Goal: Answer question/provide support: Share knowledge or assist other users

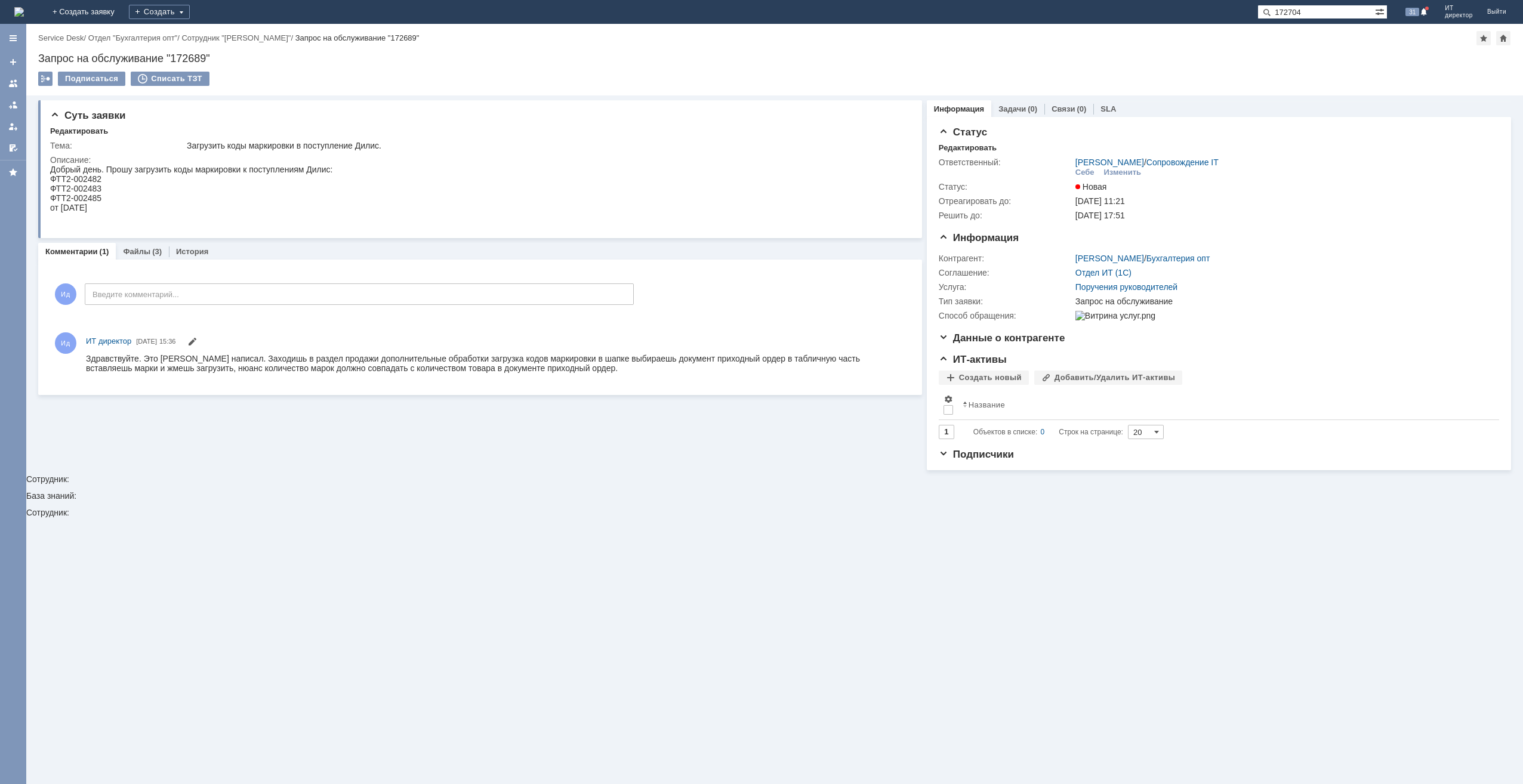
type input "172704"
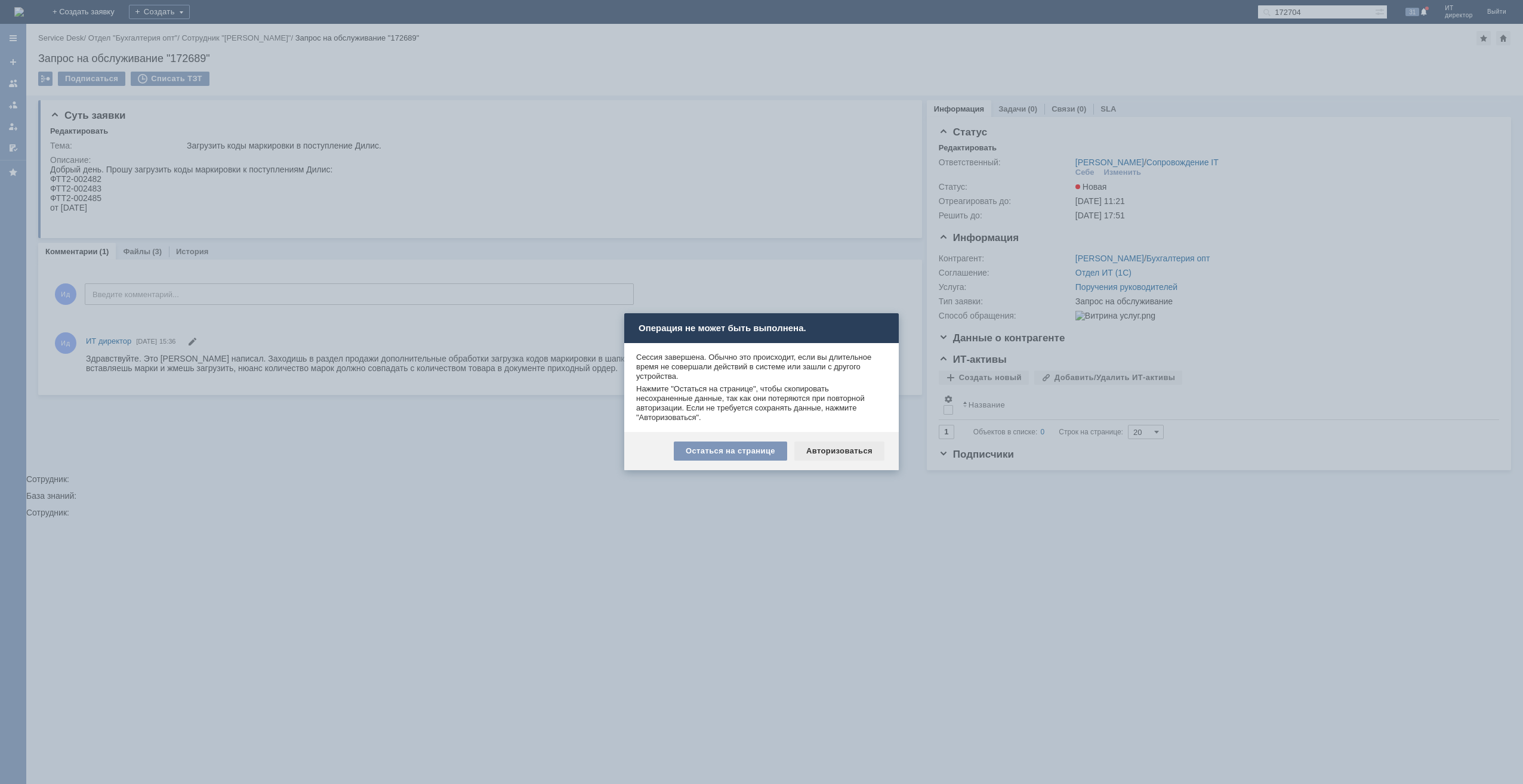
click at [849, 444] on div "Авторизоваться" at bounding box center [839, 451] width 90 height 19
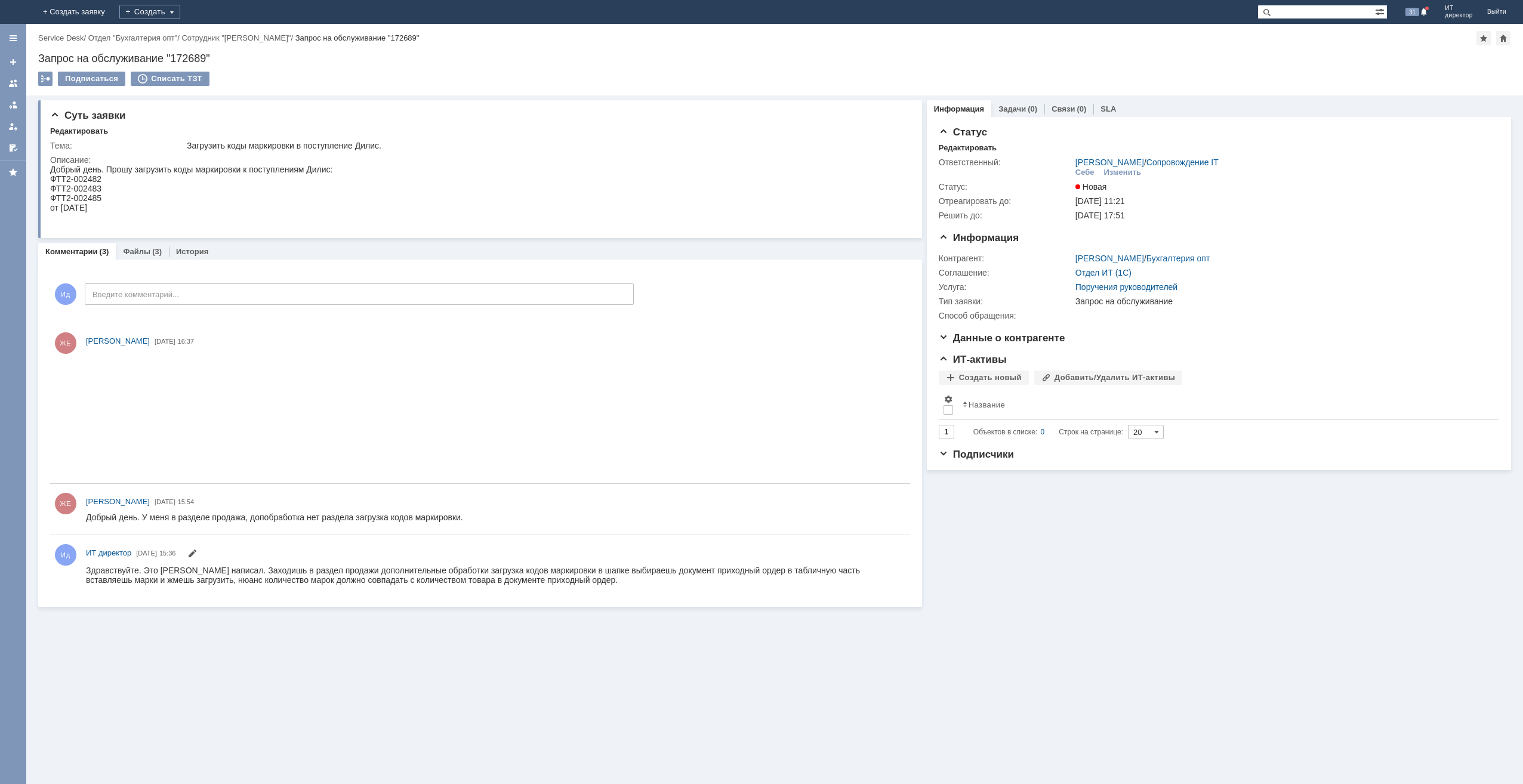
paste input "172704"
type input "172704"
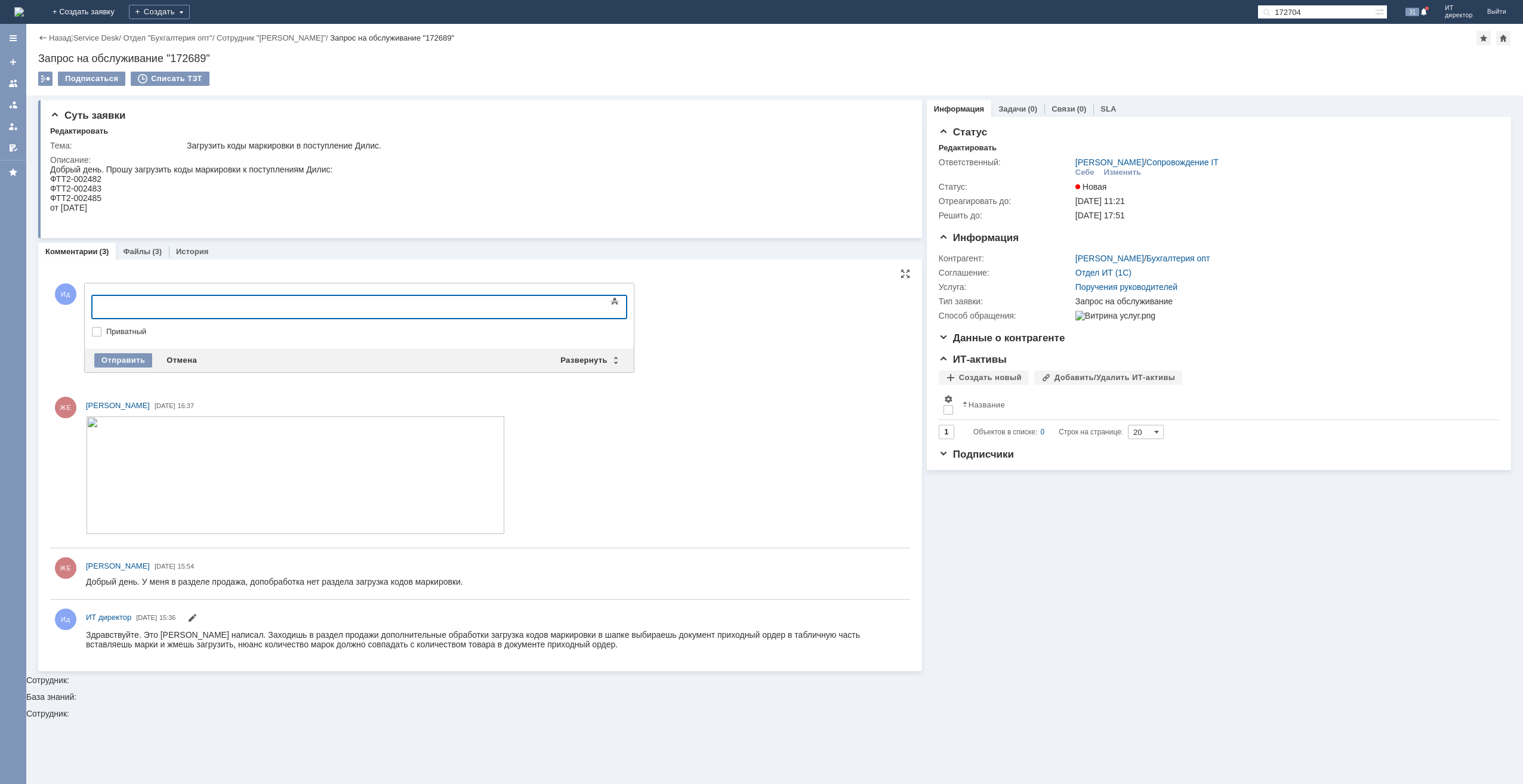
click at [129, 310] on body at bounding box center [189, 306] width 179 height 20
click at [138, 357] on div "Отправить" at bounding box center [123, 360] width 58 height 14
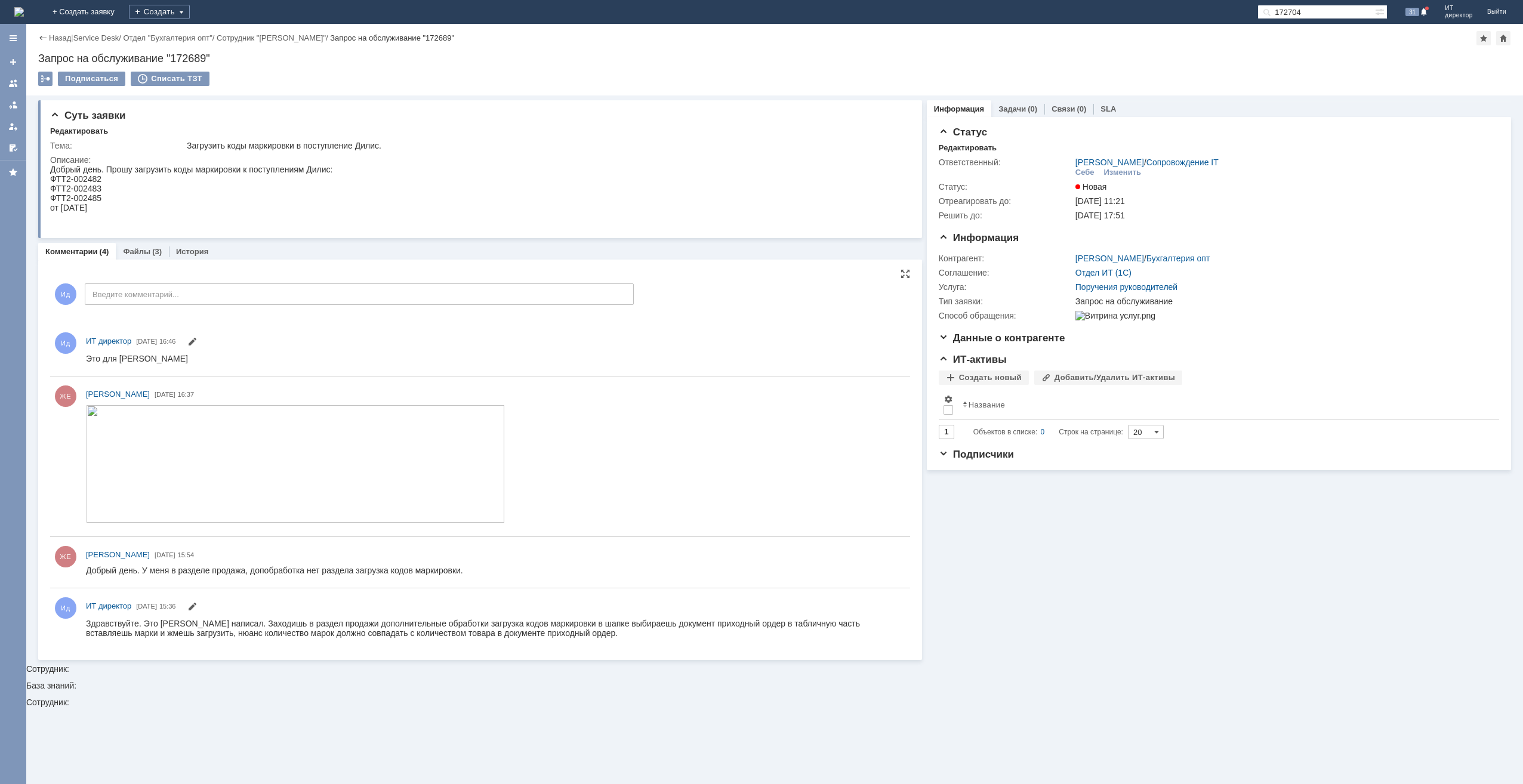
click at [1295, 7] on input "172704" at bounding box center [1316, 12] width 117 height 14
click at [1295, 7] on input "172704" at bounding box center [1316, 12] width 117 height 14
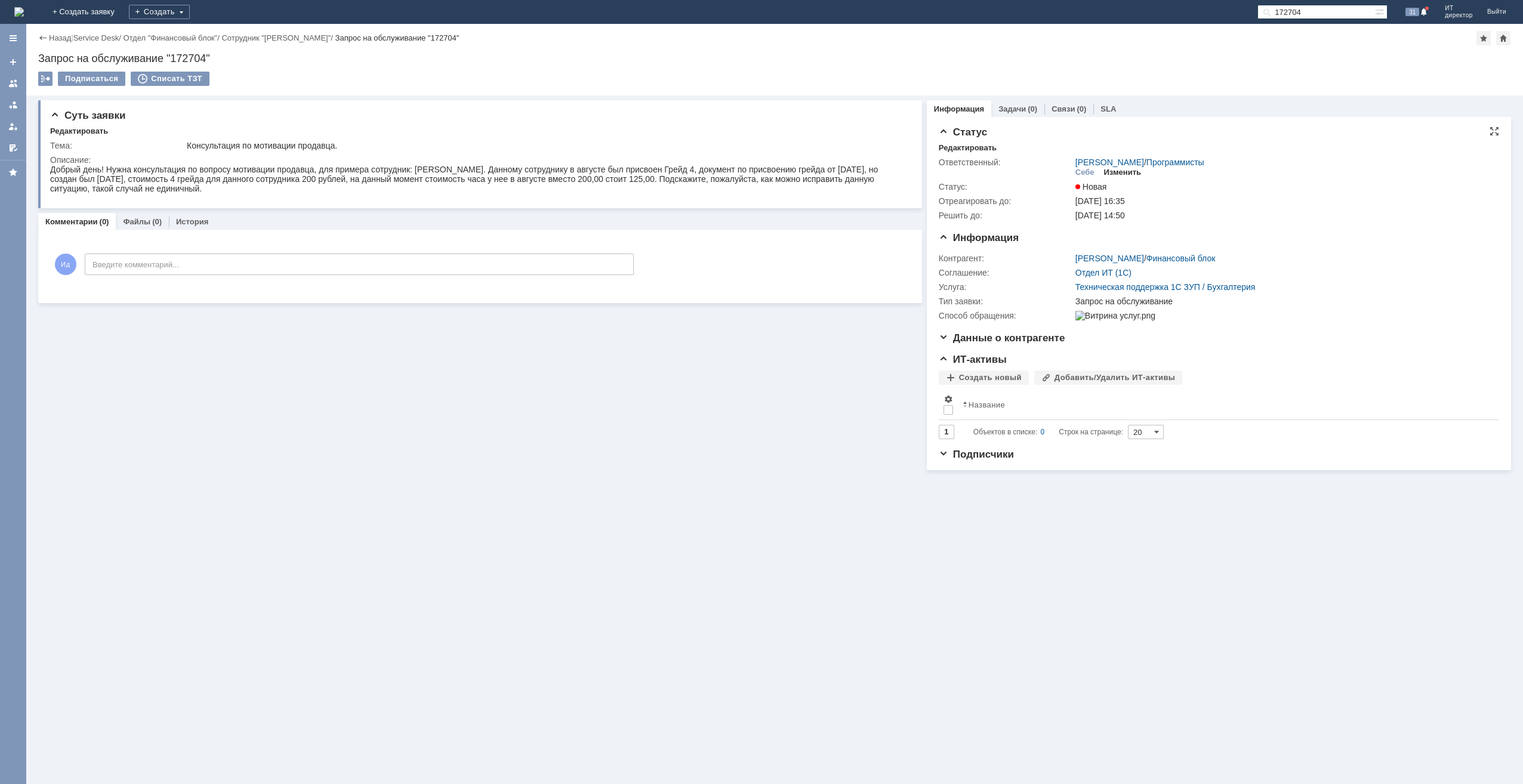
click at [1127, 174] on div "Изменить" at bounding box center [1123, 172] width 38 height 10
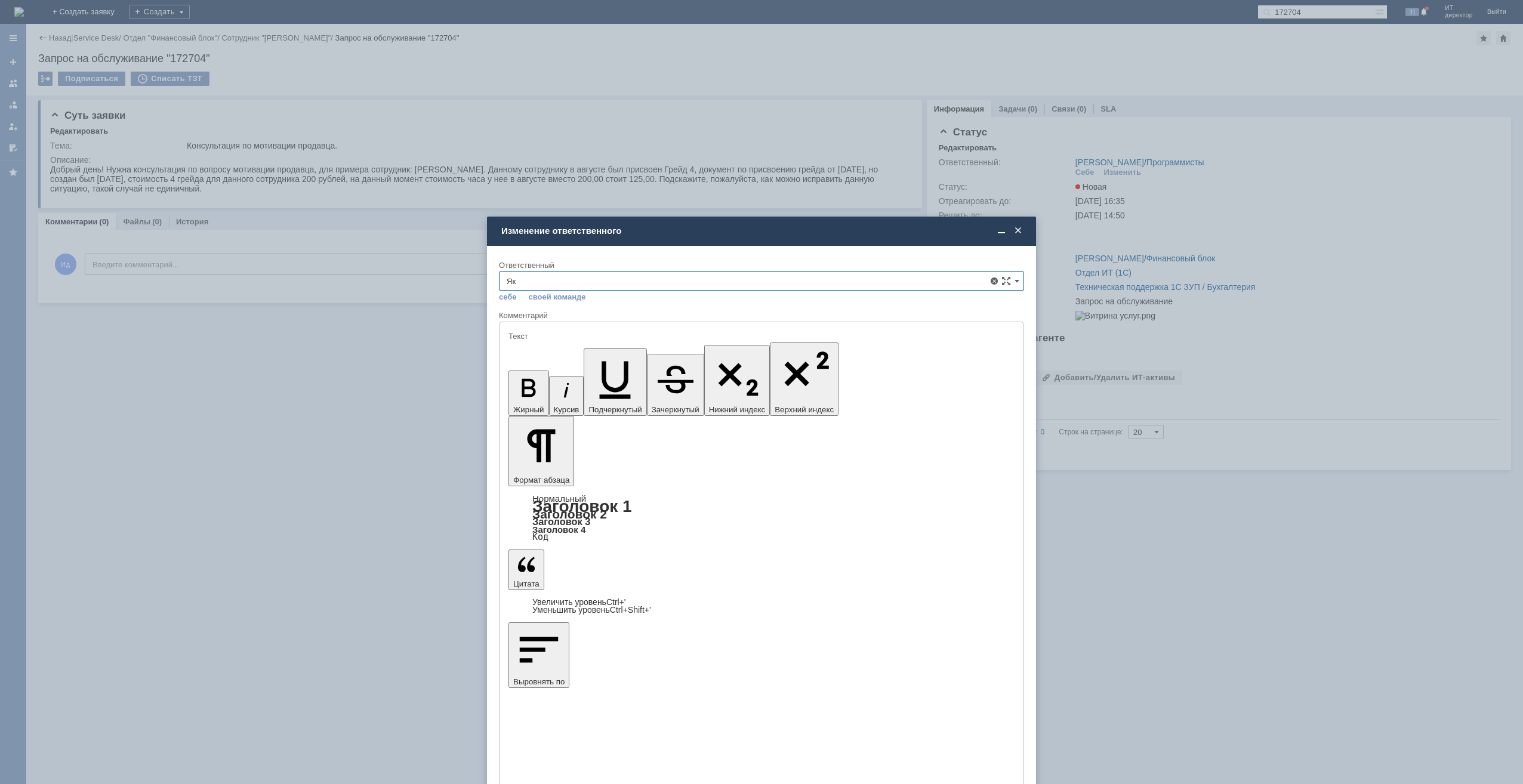
type input "Я"
type input "Алфёров Алексей Александрович"
click at [1020, 232] on span at bounding box center [1018, 231] width 12 height 10
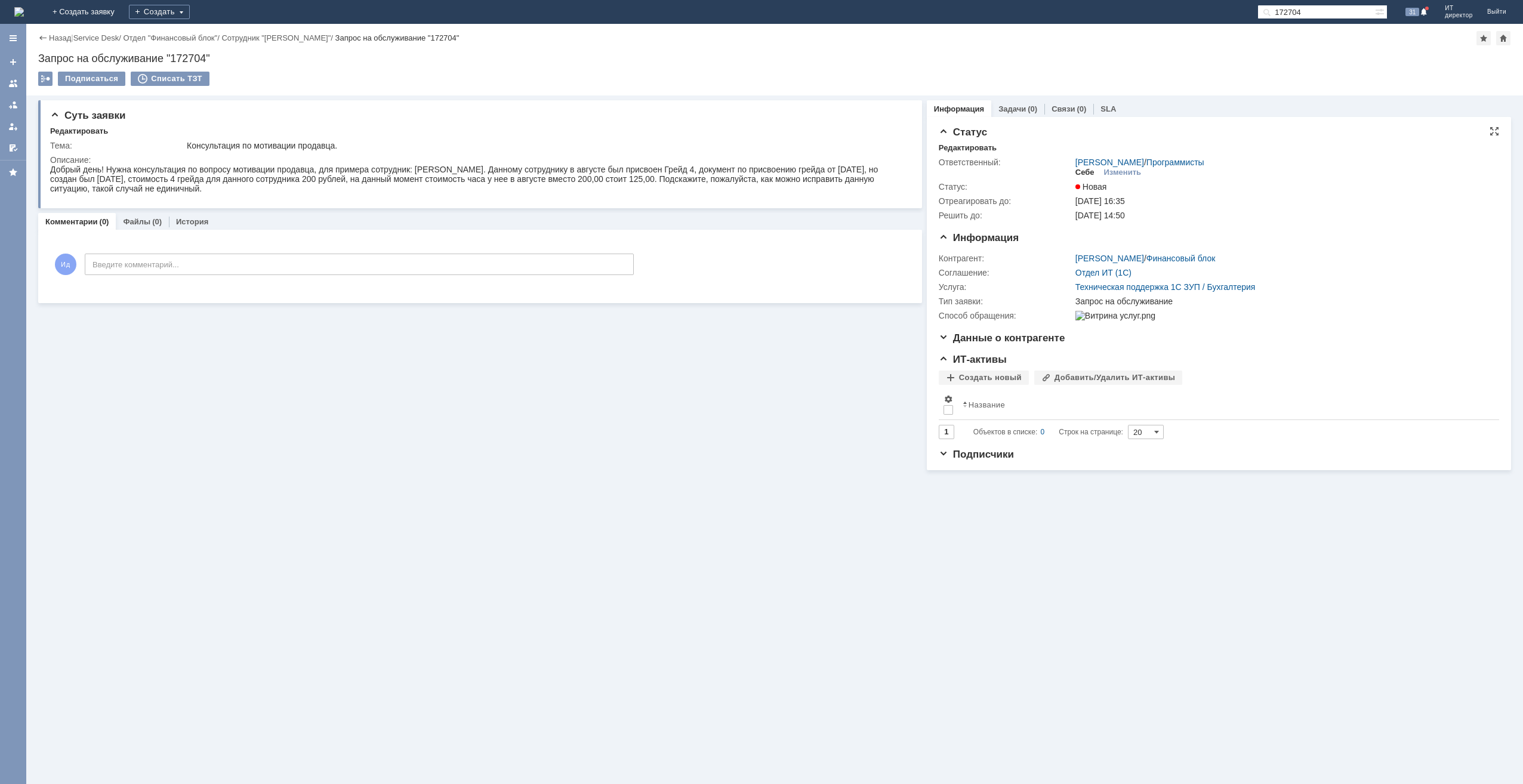
click at [1086, 173] on div "Себе" at bounding box center [1085, 172] width 19 height 10
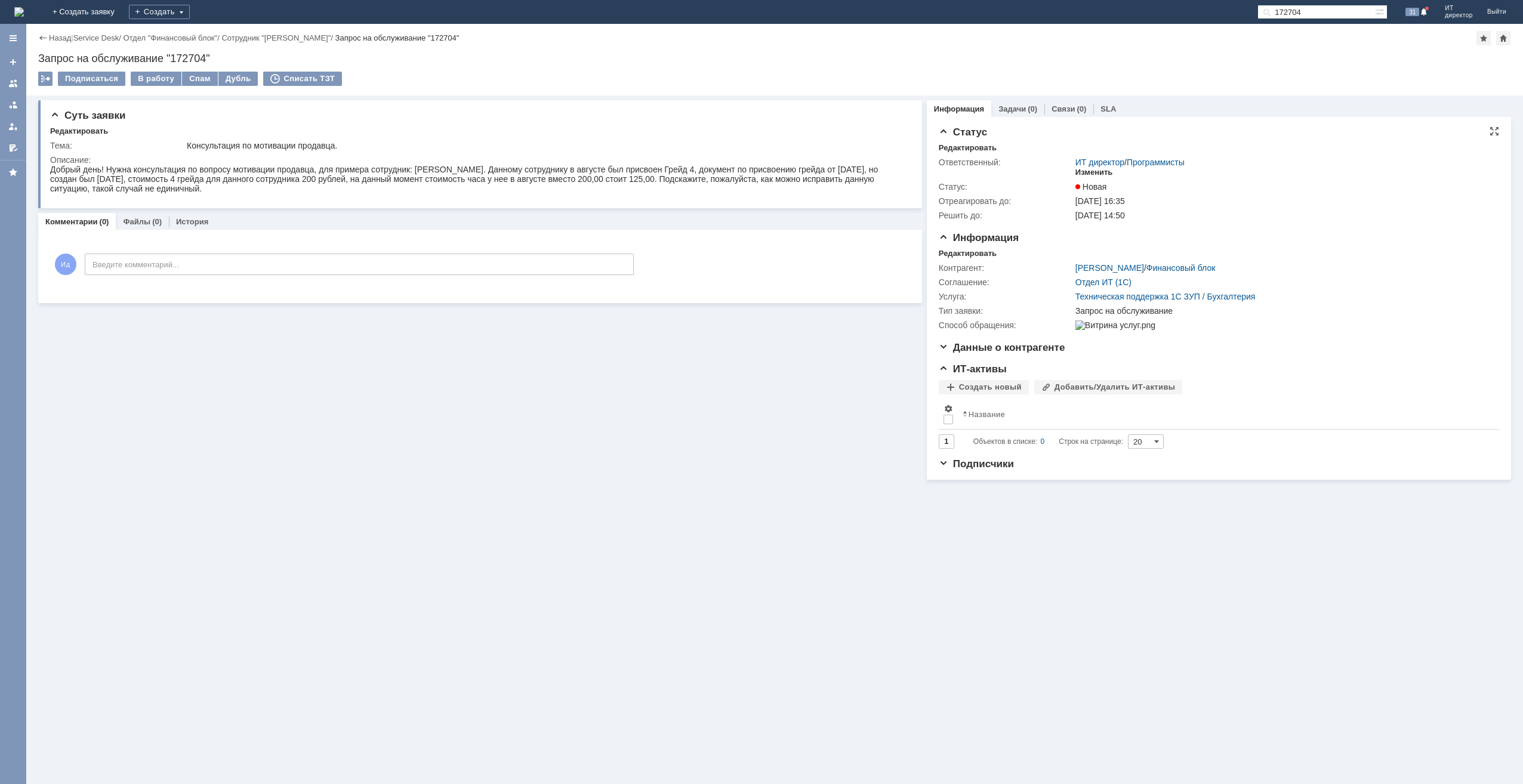
click at [1094, 168] on div "Изменить" at bounding box center [1094, 172] width 38 height 10
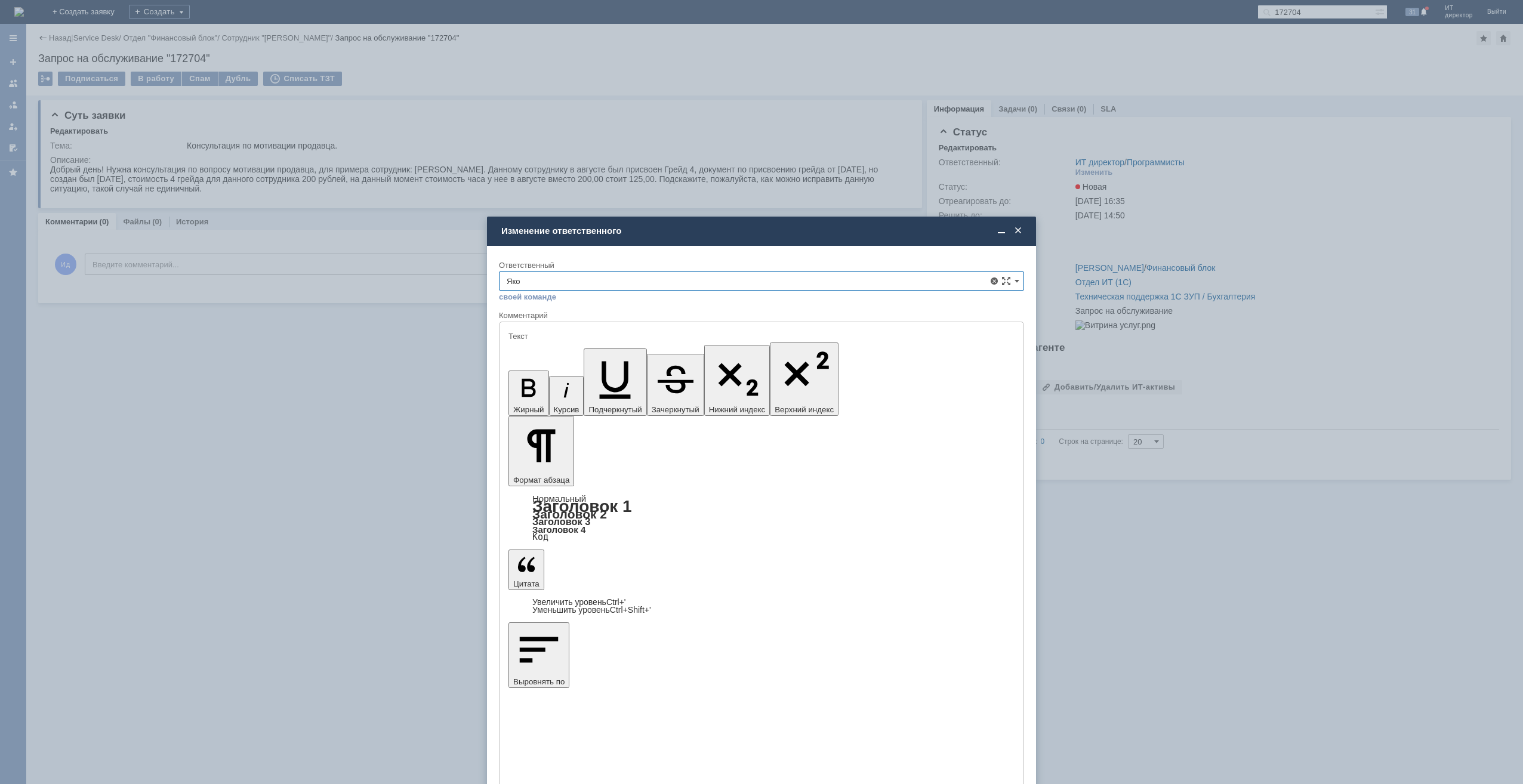
click at [632, 364] on span "Яковчук Надежда" at bounding box center [761, 367] width 510 height 10
type input "Яковчук Надежда"
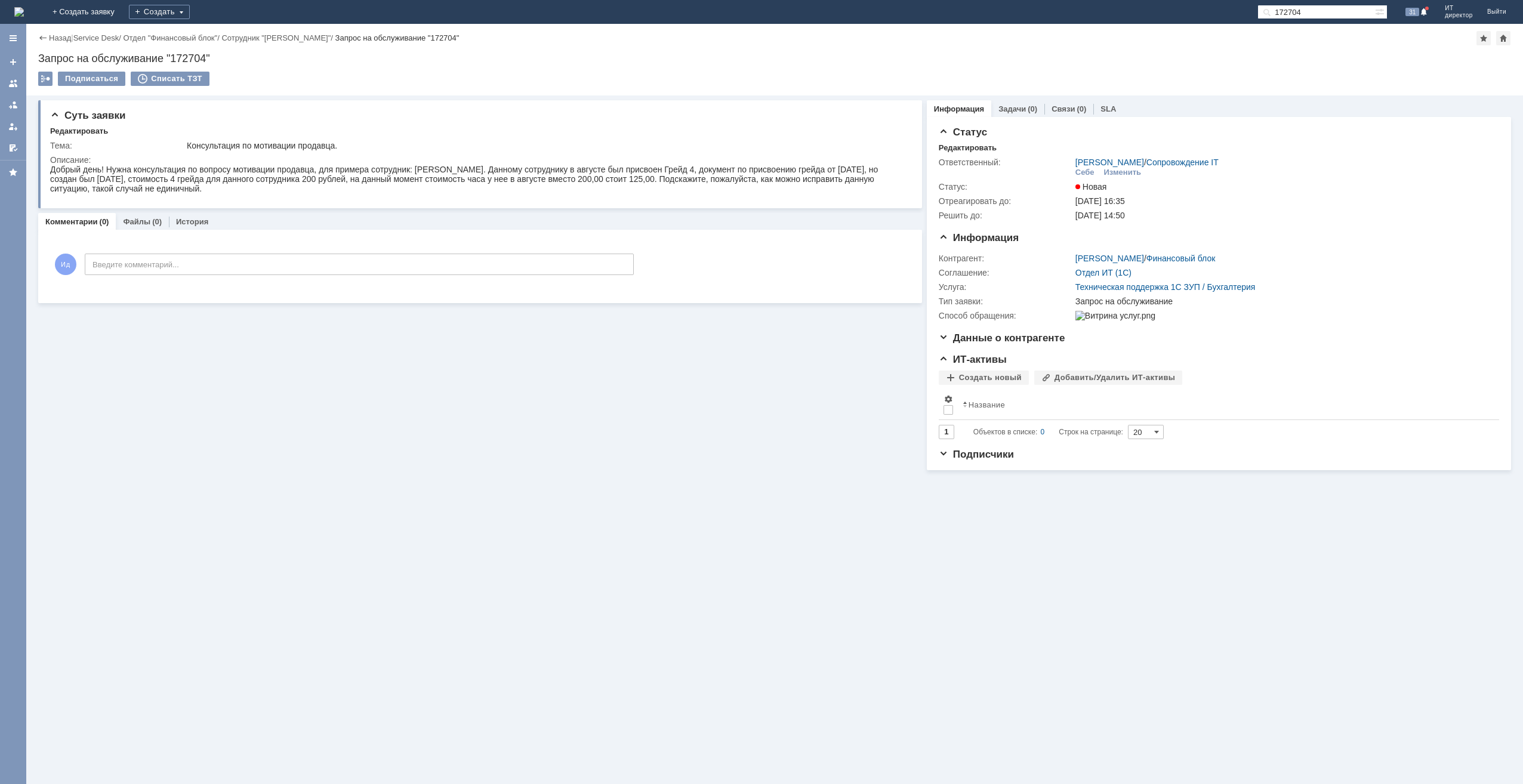
click at [1310, 16] on input "172704" at bounding box center [1316, 12] width 117 height 14
paste input "1665"
type input "171665"
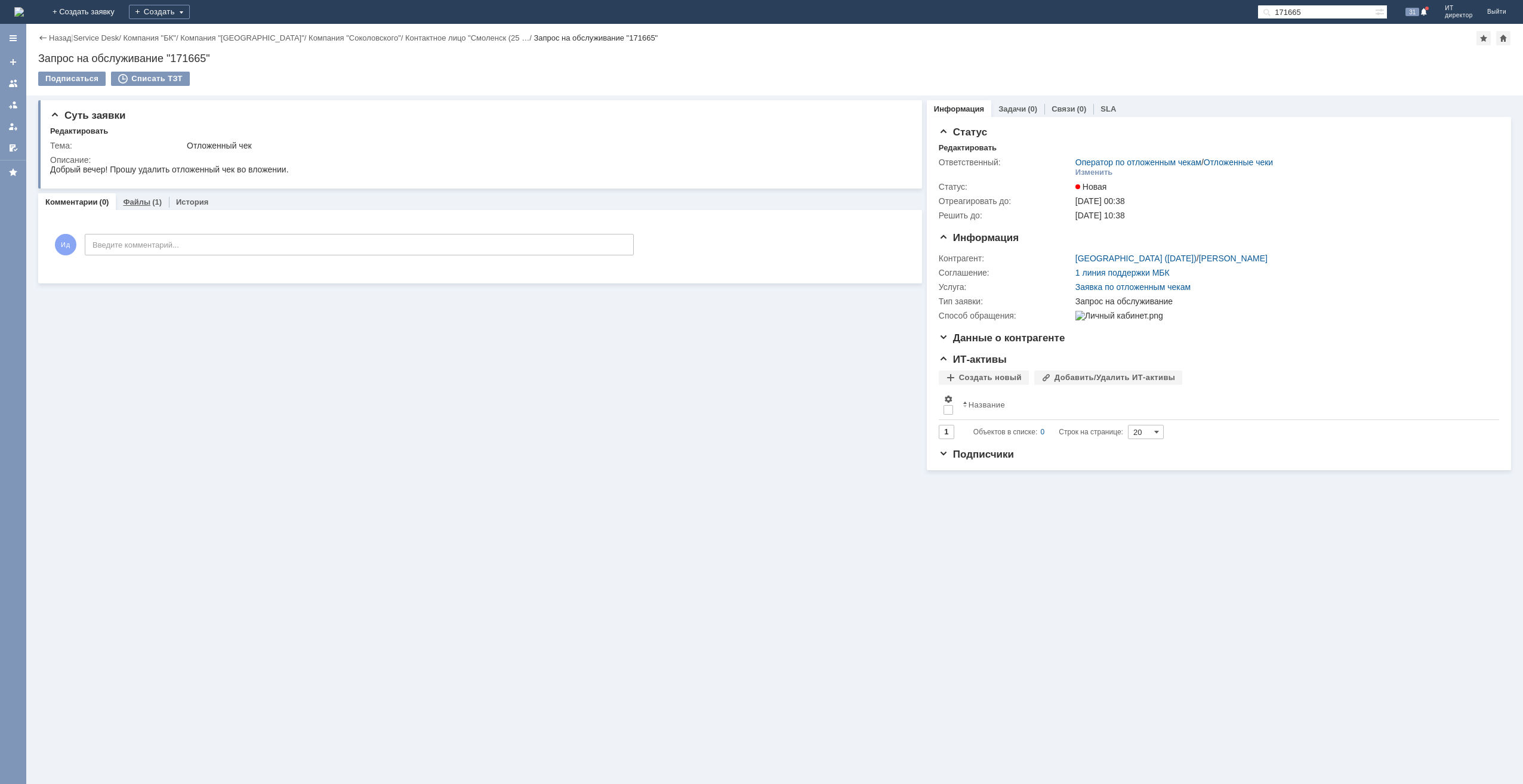
click at [128, 200] on link "Файлы" at bounding box center [136, 202] width 27 height 9
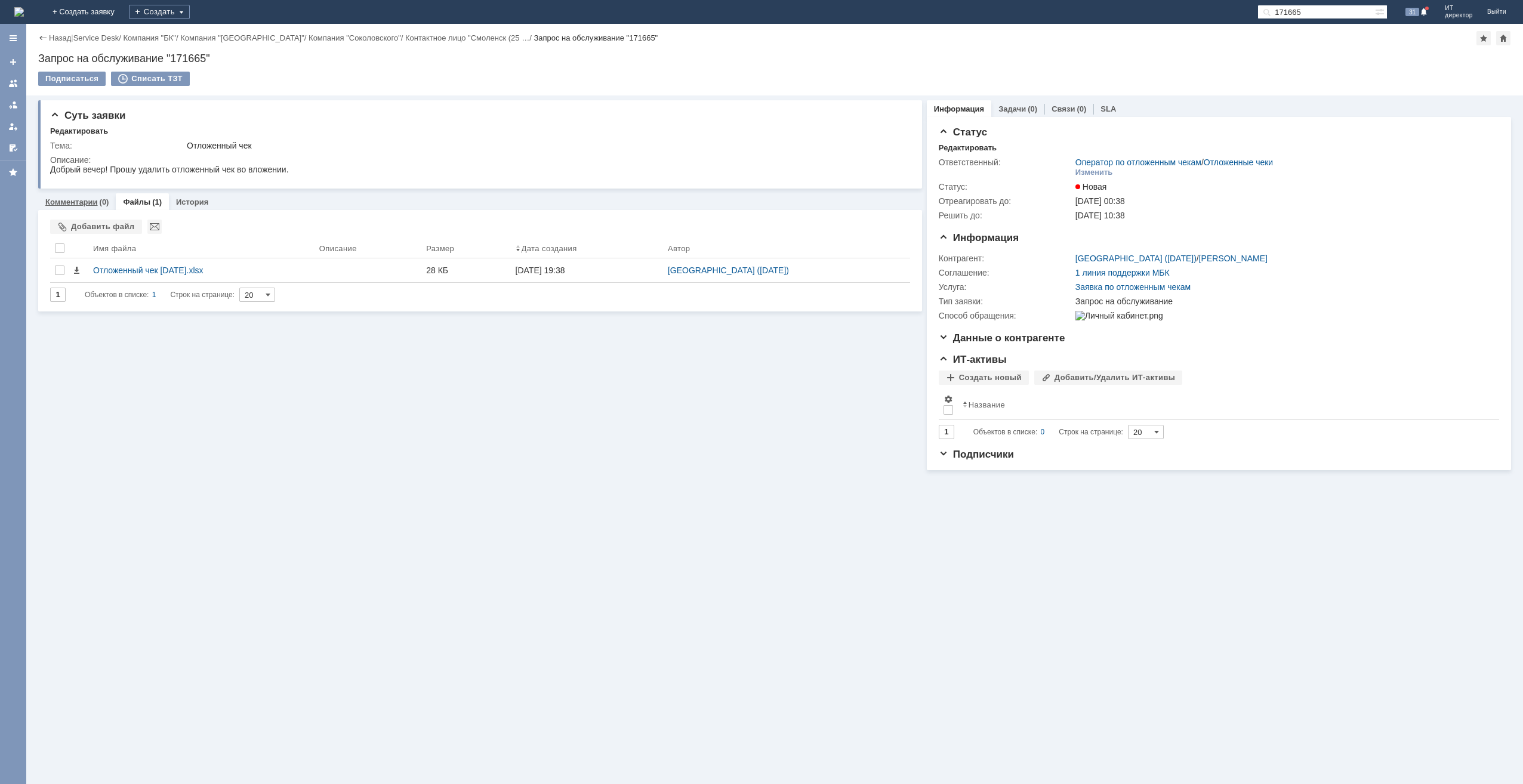
click at [97, 204] on div "Комментарии (0)" at bounding box center [77, 202] width 63 height 8
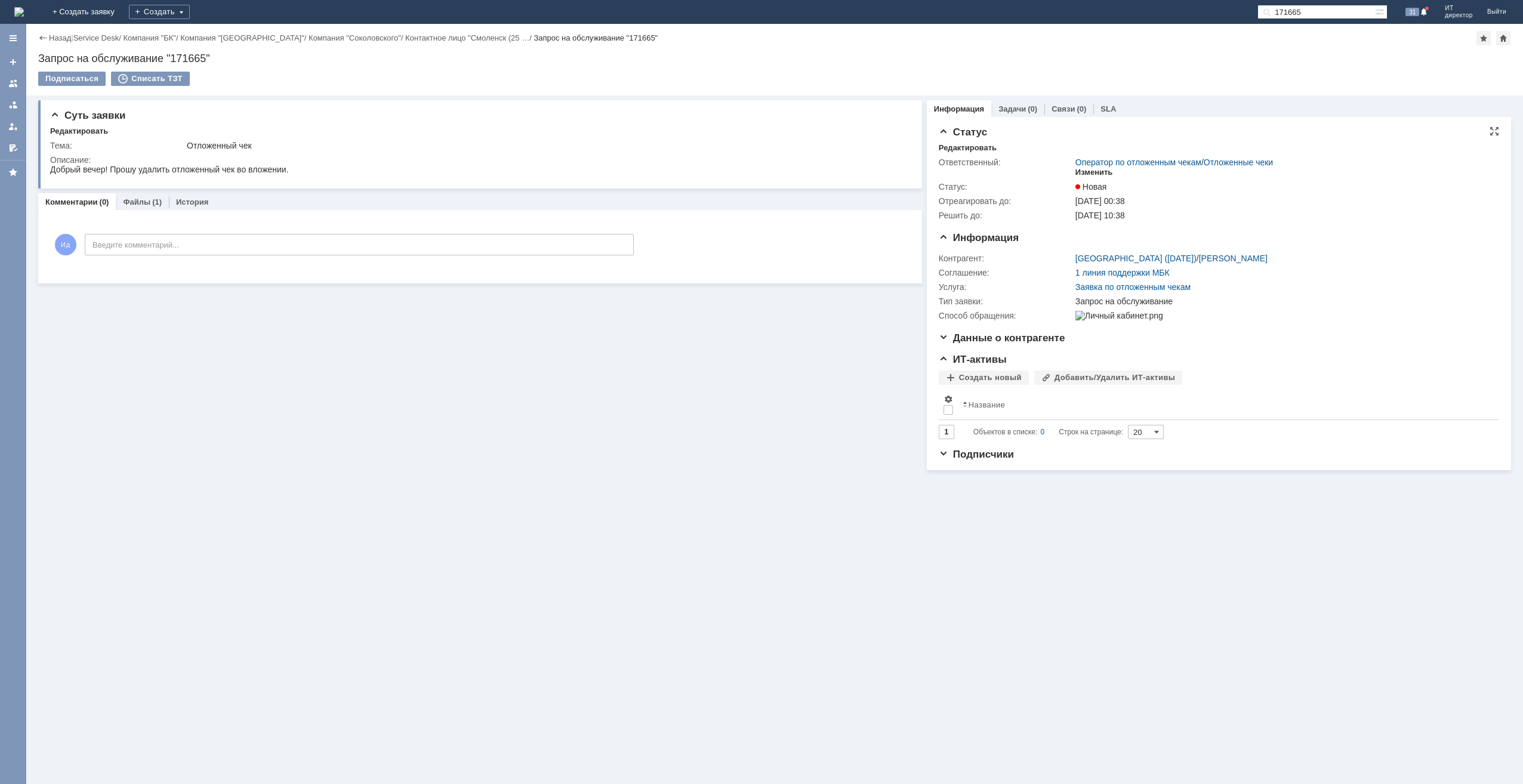
click at [1094, 174] on div "Изменить" at bounding box center [1094, 172] width 38 height 10
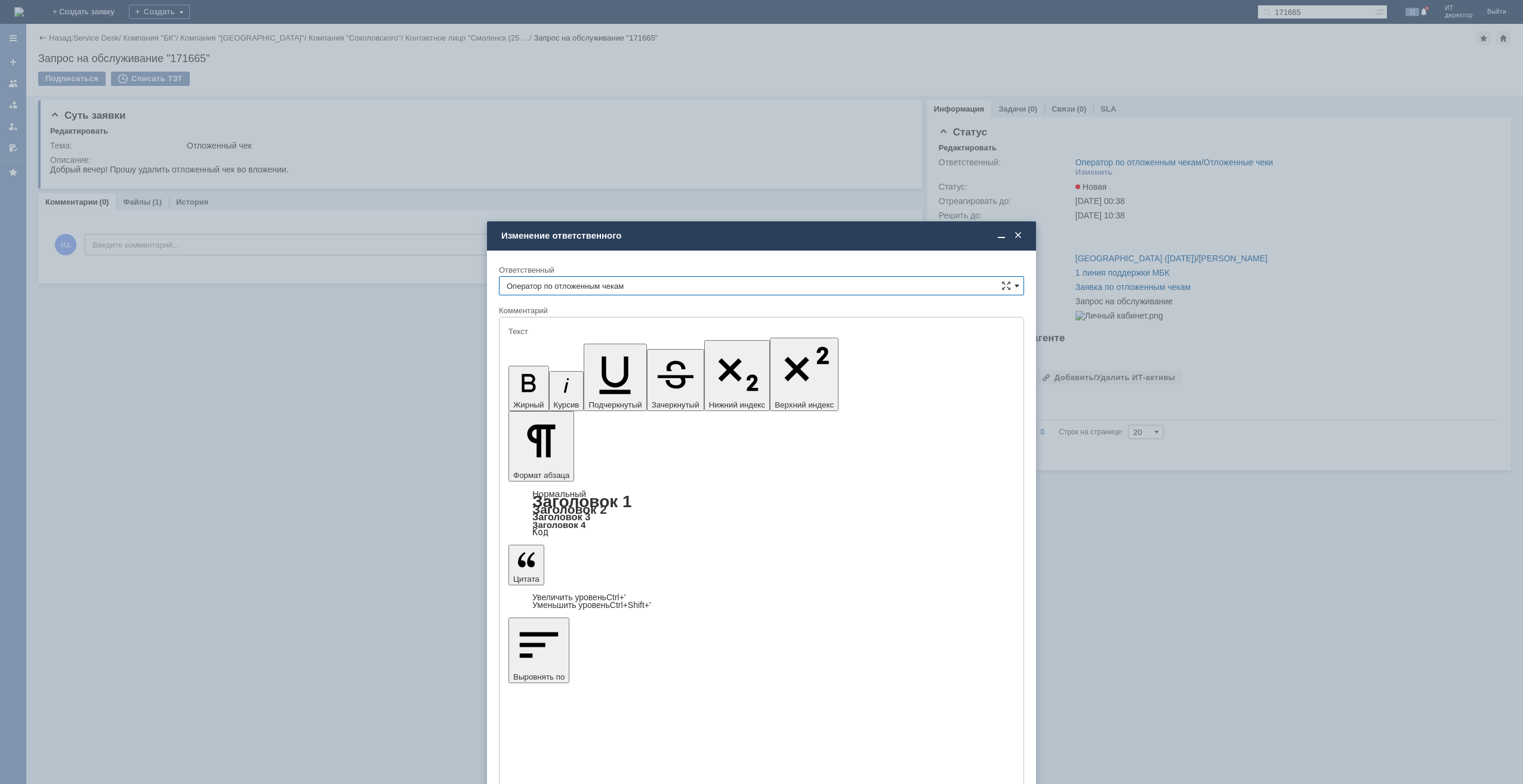
click at [1016, 283] on span at bounding box center [1017, 286] width 5 height 10
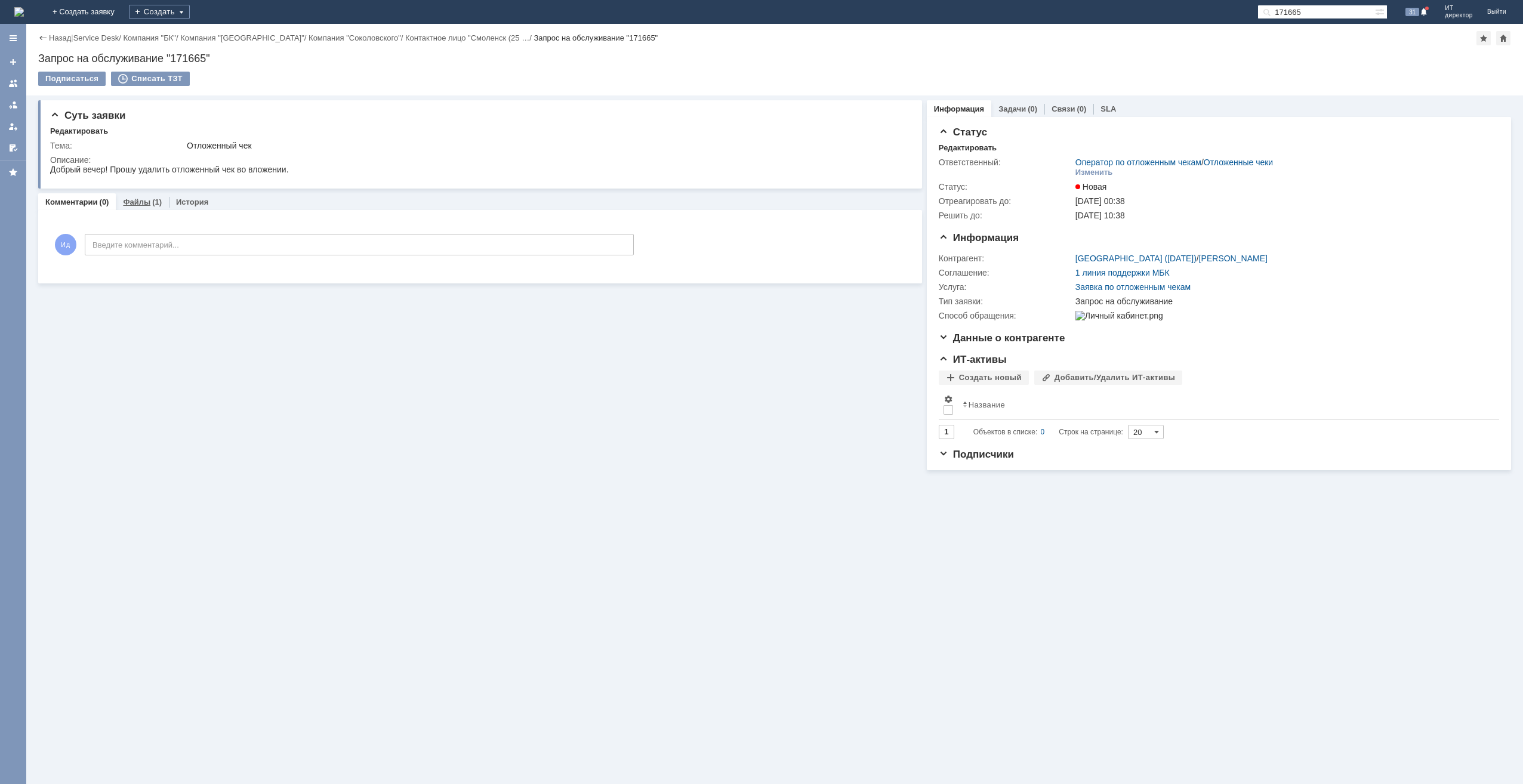
click at [128, 207] on div "Файлы (1)" at bounding box center [142, 202] width 53 height 18
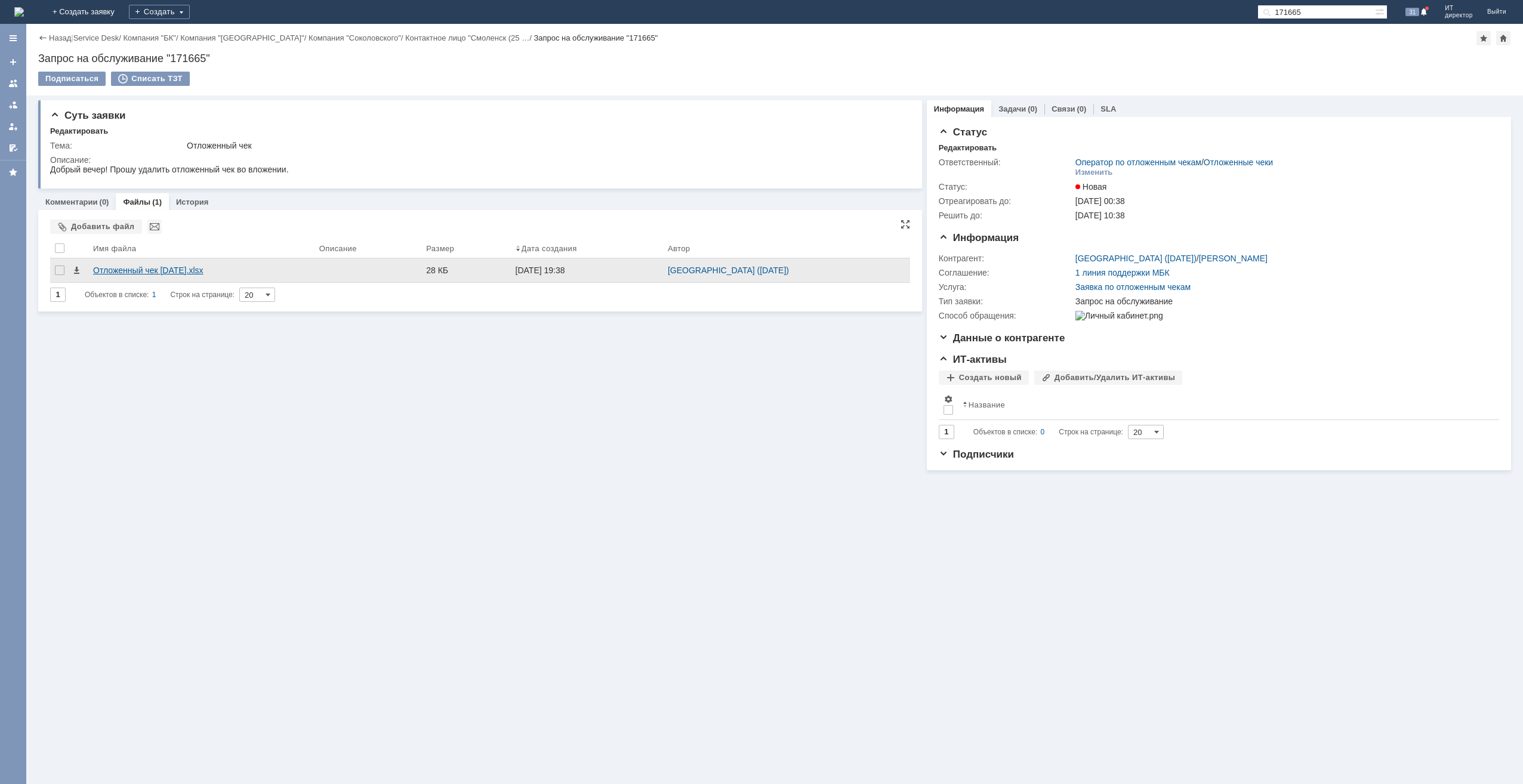
click at [127, 271] on div "Отложенный чек 15.08.25.xlsx" at bounding box center [202, 270] width 217 height 10
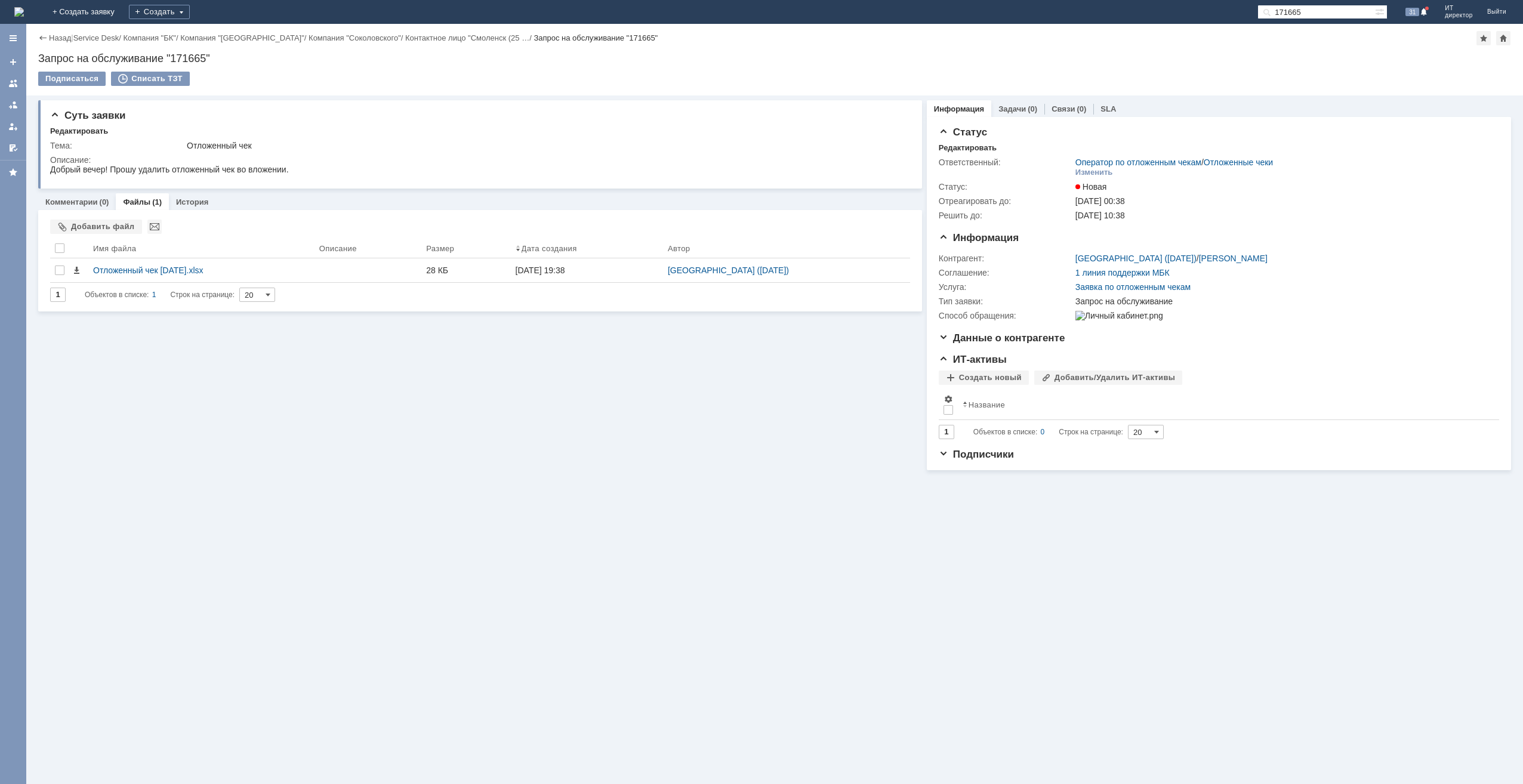
click at [1301, 15] on input "171665" at bounding box center [1316, 12] width 117 height 14
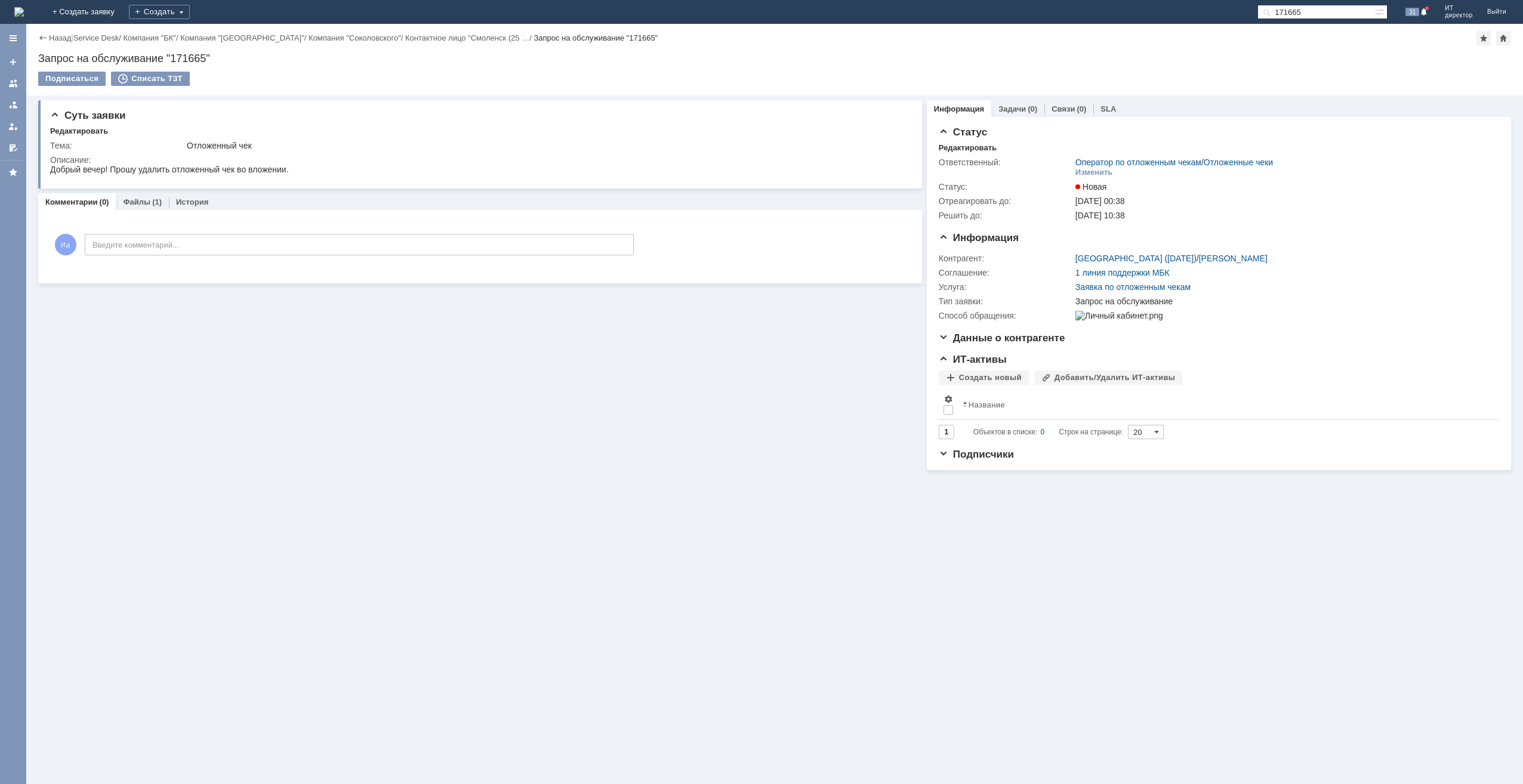
click at [1313, 10] on input "171665" at bounding box center [1316, 12] width 117 height 14
